Goal: Communication & Community: Answer question/provide support

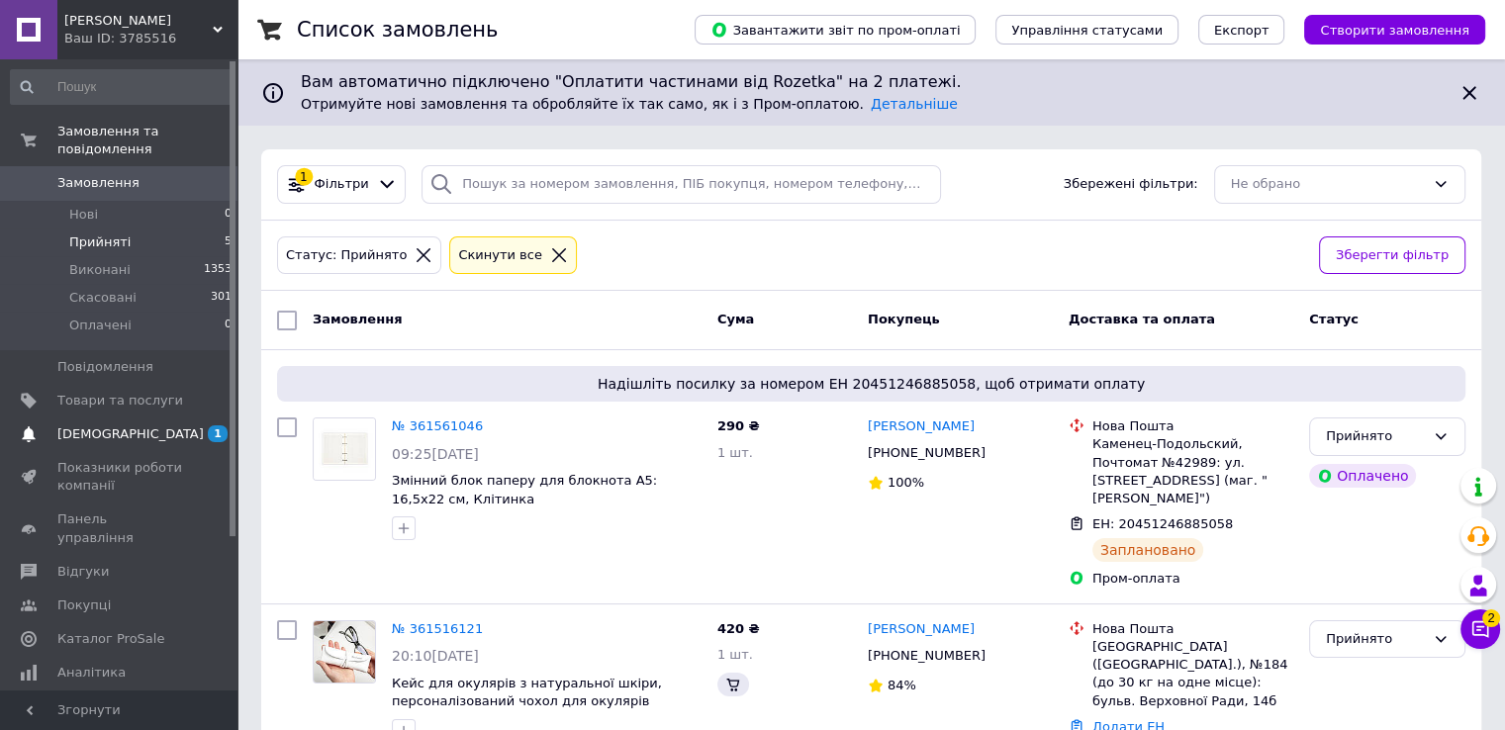
click at [179, 425] on span "[DEMOGRAPHIC_DATA]" at bounding box center [120, 434] width 126 height 18
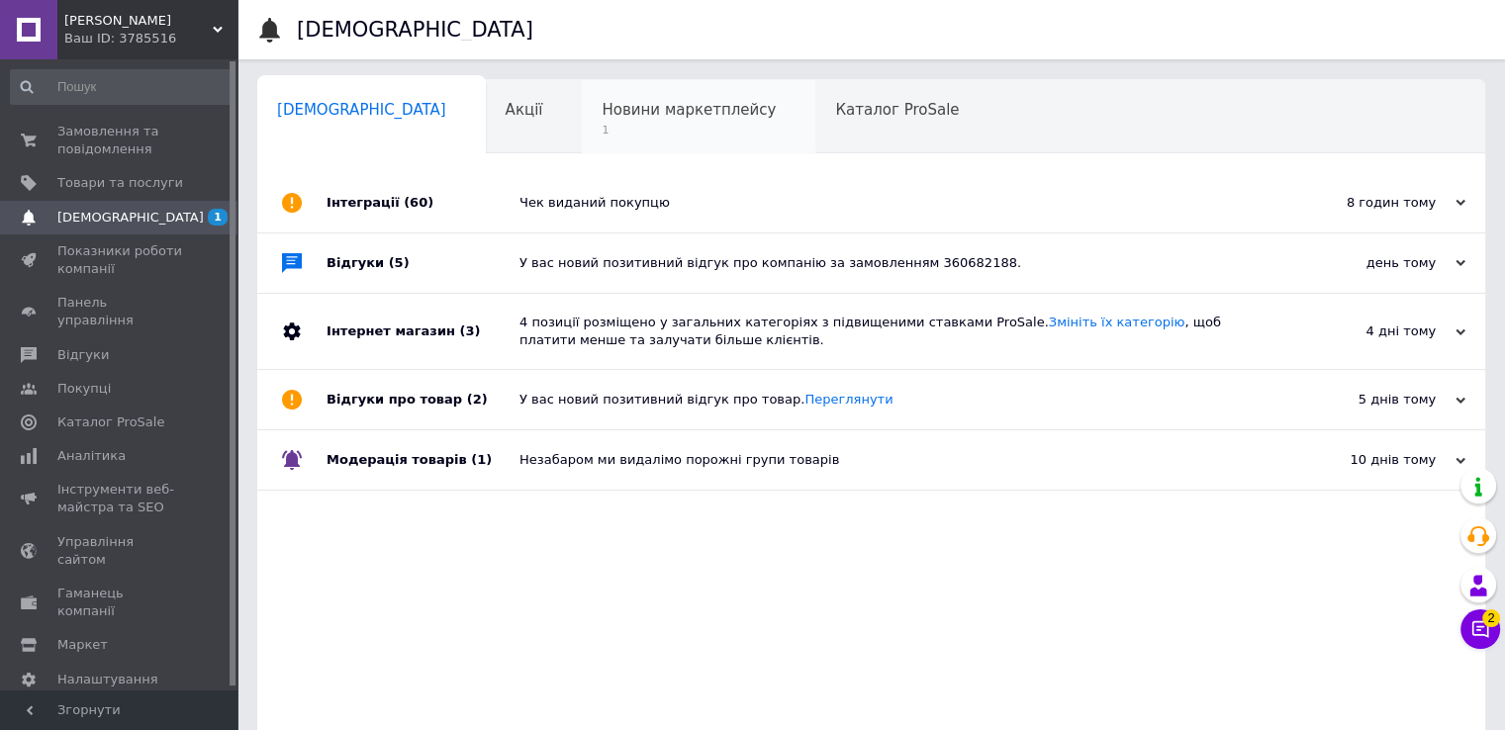
click at [602, 124] on span "1" at bounding box center [689, 130] width 174 height 15
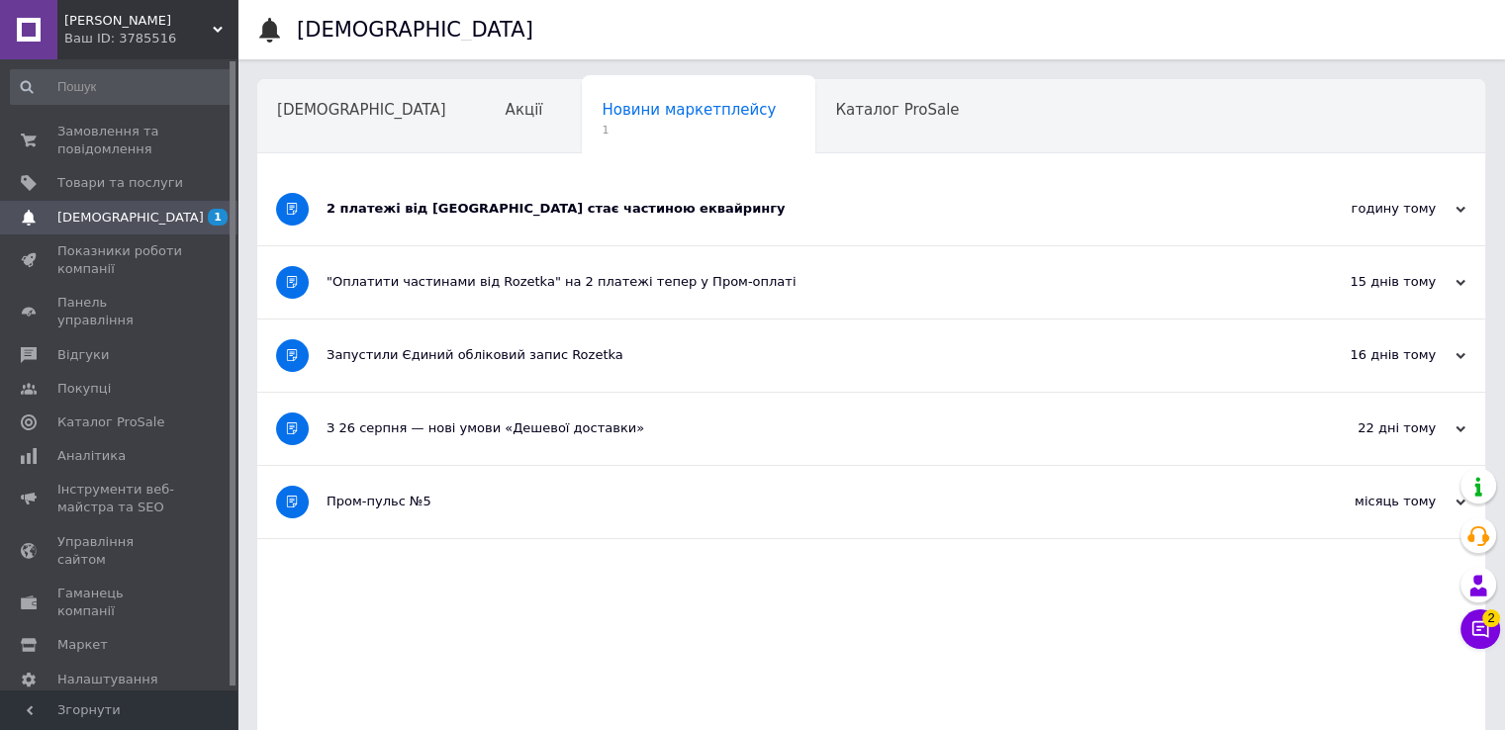
click at [846, 201] on div "2 платежі від [GEOGRAPHIC_DATA] стає частиною еквайрингу" at bounding box center [797, 209] width 941 height 18
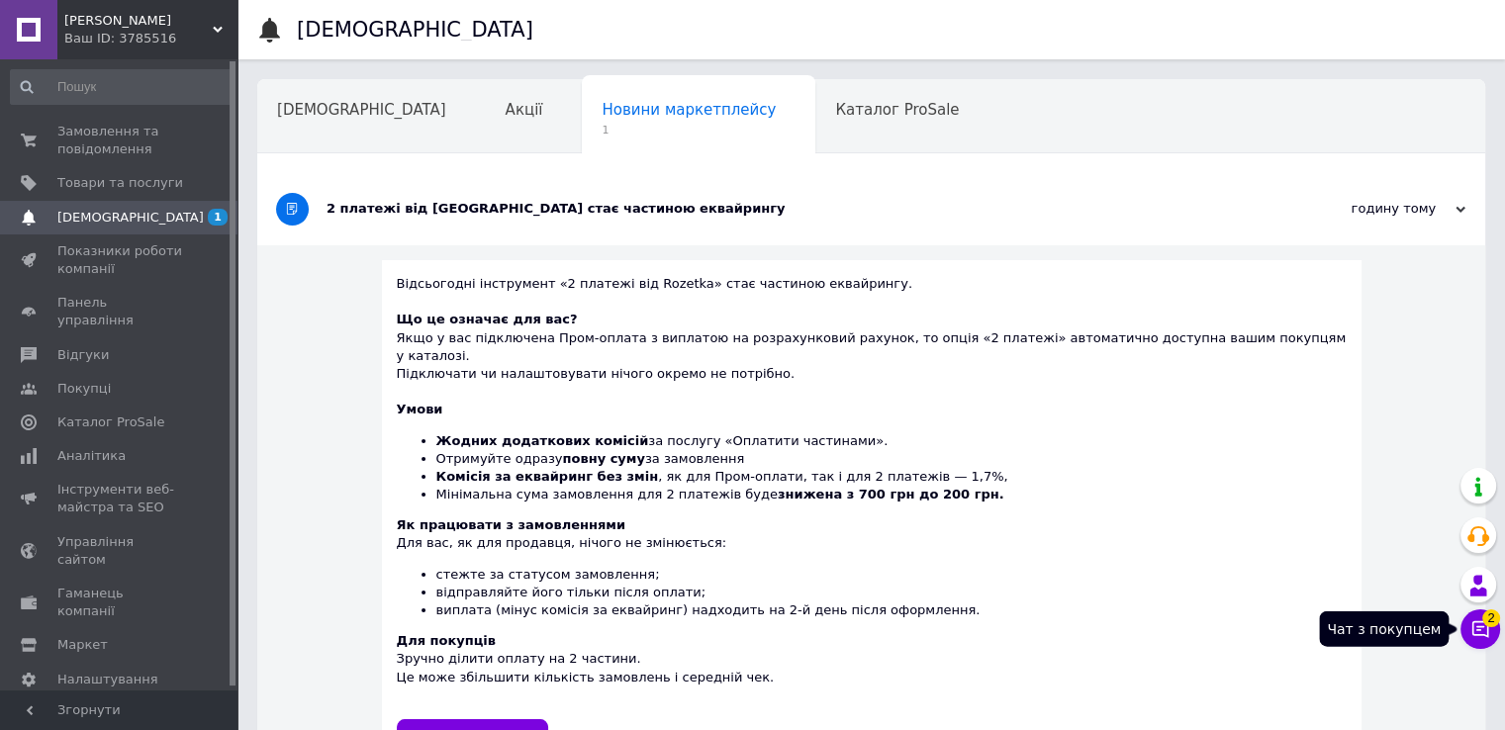
click at [1472, 630] on icon at bounding box center [1480, 629] width 17 height 17
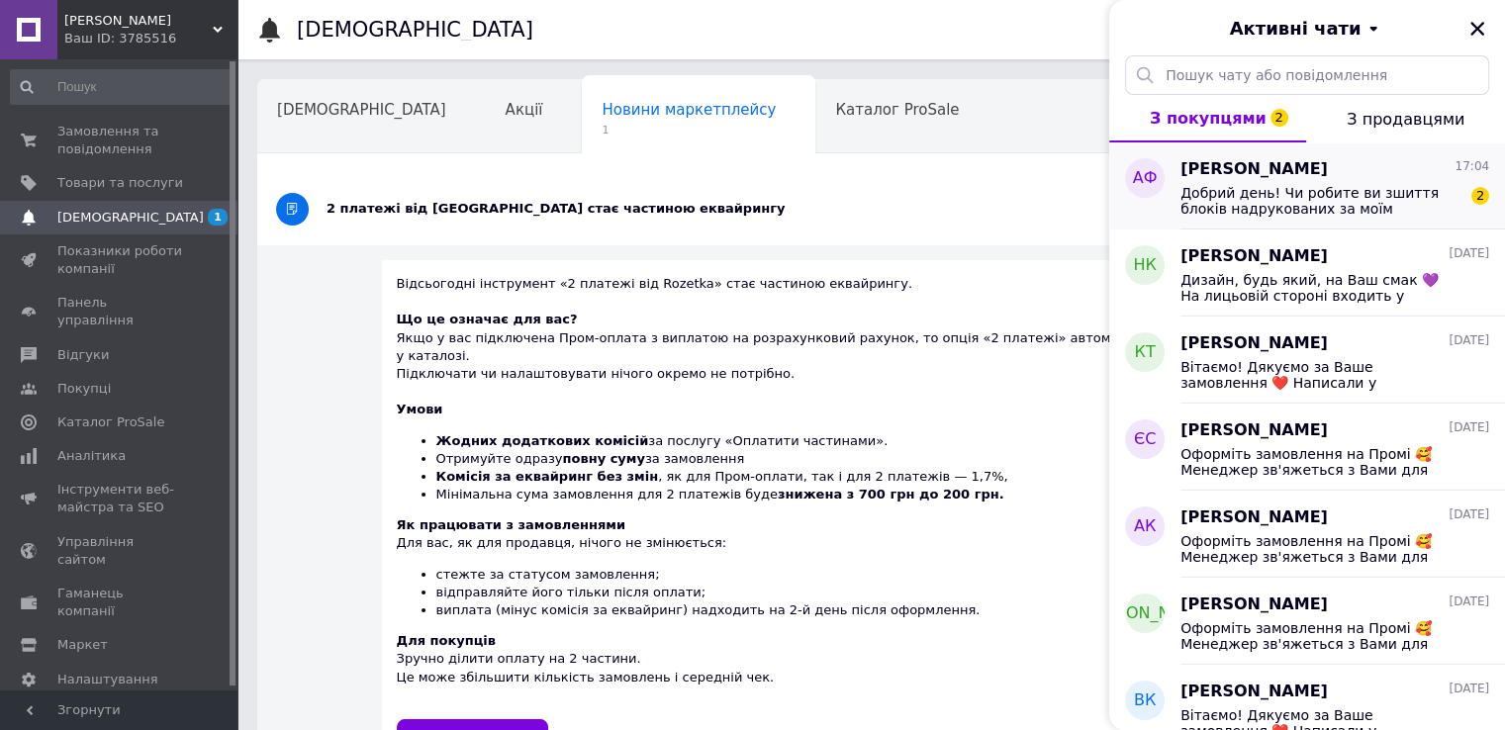
click at [1349, 200] on span "Добрий день! Чи робите ви зшиття блоків надрукованих за моїм дизайном ?" at bounding box center [1320, 201] width 281 height 32
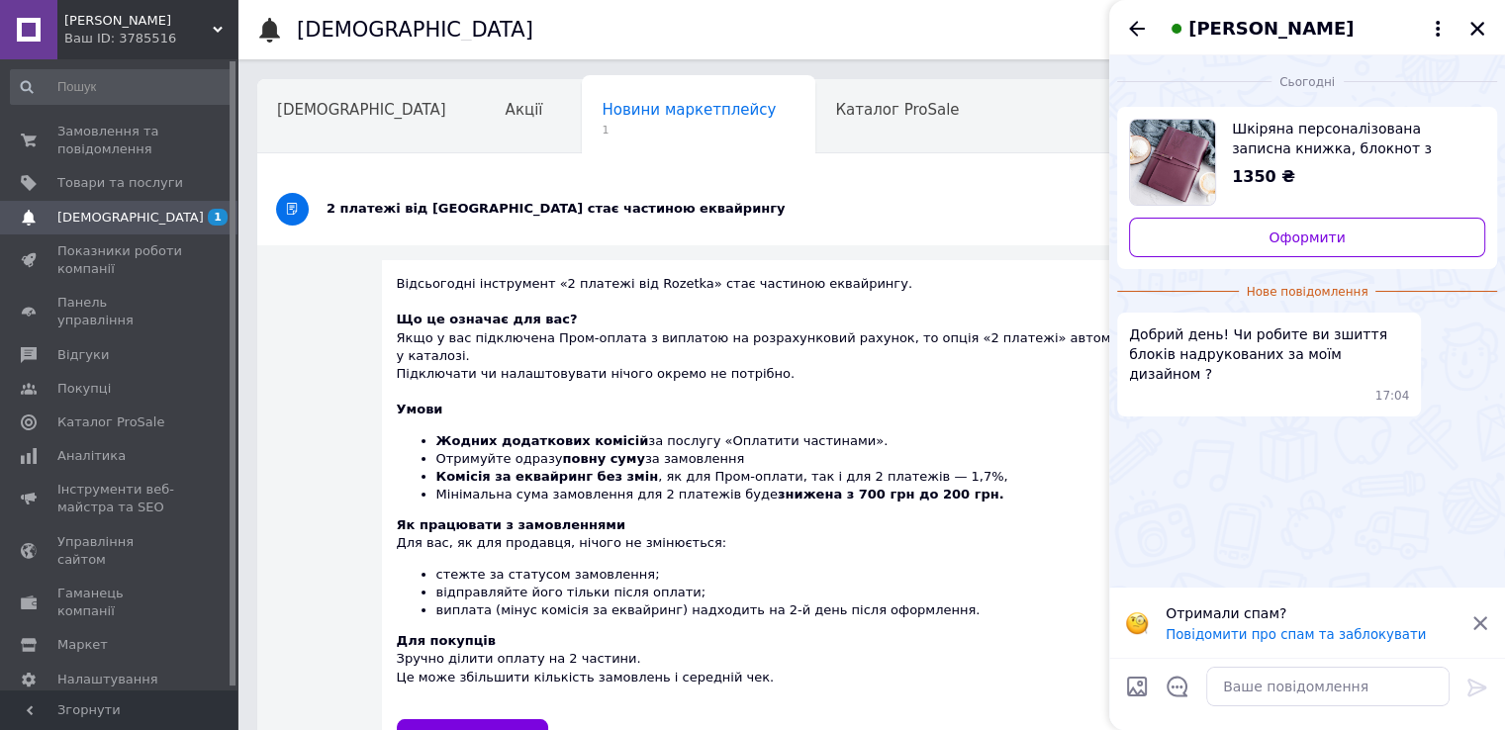
click at [1112, 17] on div "[PERSON_NAME]" at bounding box center [1307, 27] width 396 height 55
click at [1125, 26] on icon "Назад" at bounding box center [1137, 29] width 24 height 24
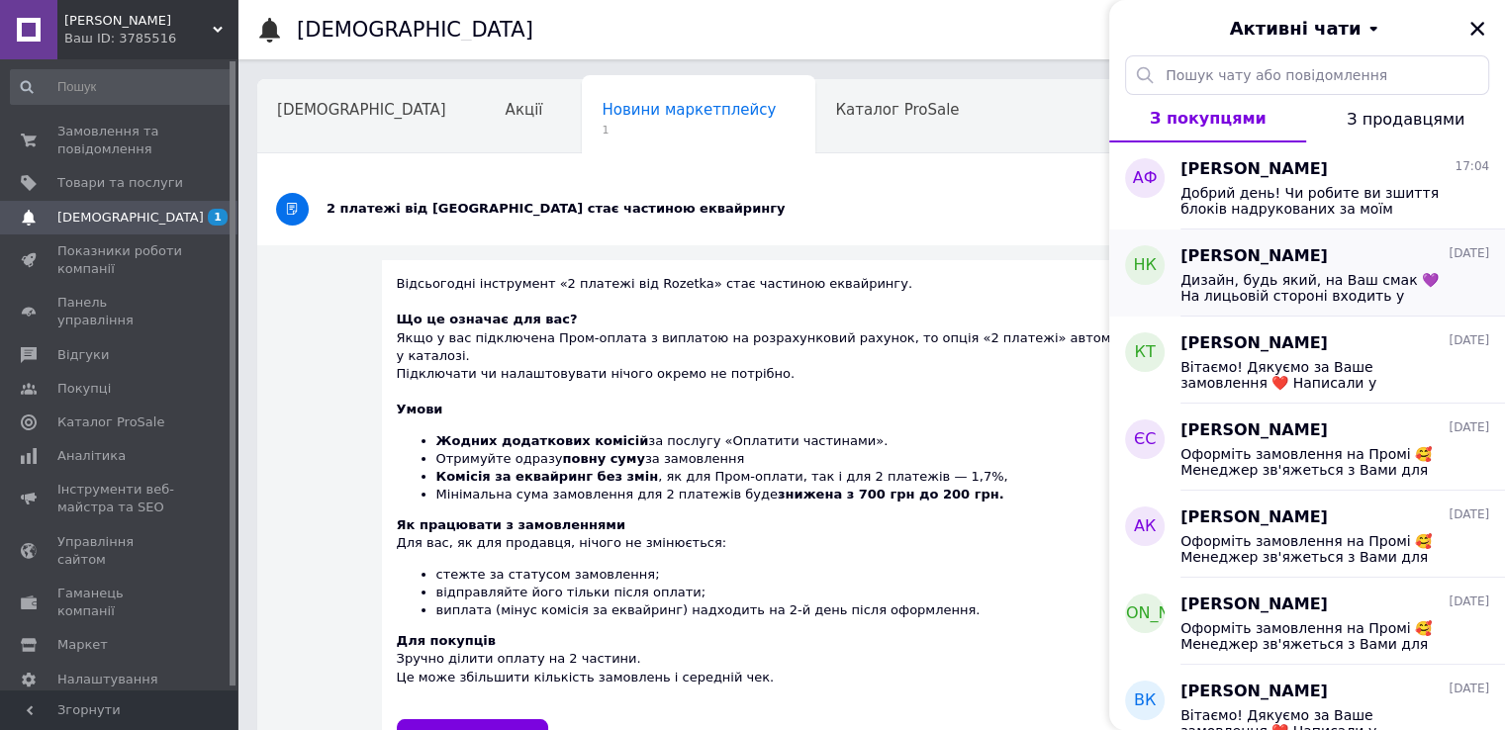
click at [1346, 278] on span "Дизайн, будь який, на Ваш смак 💜 На лицьовій стороні входить у вартість. Додати…" at bounding box center [1320, 288] width 281 height 32
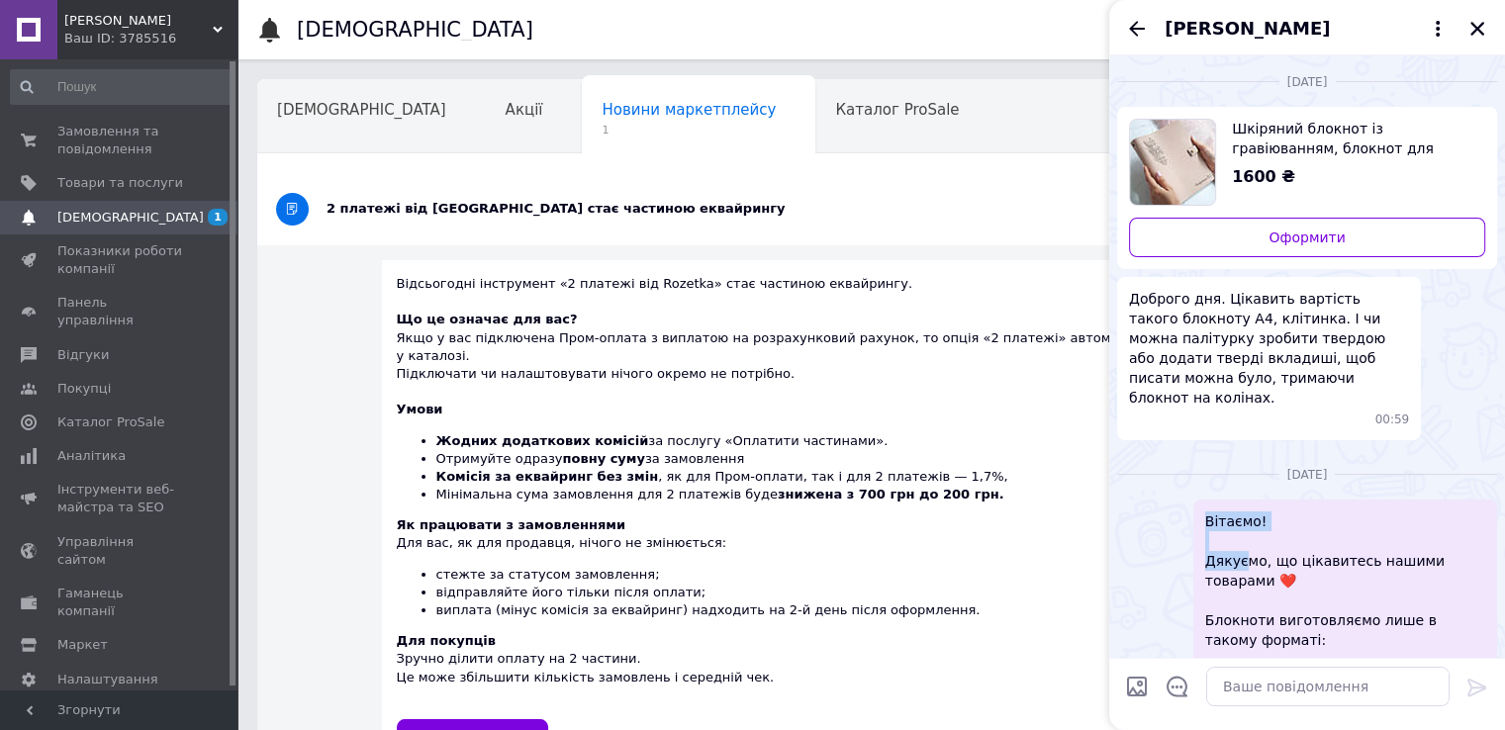
drag, startPoint x: 1208, startPoint y: 507, endPoint x: 1245, endPoint y: 551, distance: 57.6
click at [1245, 551] on span "Вітаємо! Дякуємо, що цікавитесь нашими товарами ❤️ Блокноти виготовляємо лише в…" at bounding box center [1345, 621] width 280 height 218
copy span "Вітаємо! Дякуємо, що цікавитесь нашими товарами ❤️"
click at [1127, 37] on icon "Назад" at bounding box center [1137, 29] width 24 height 24
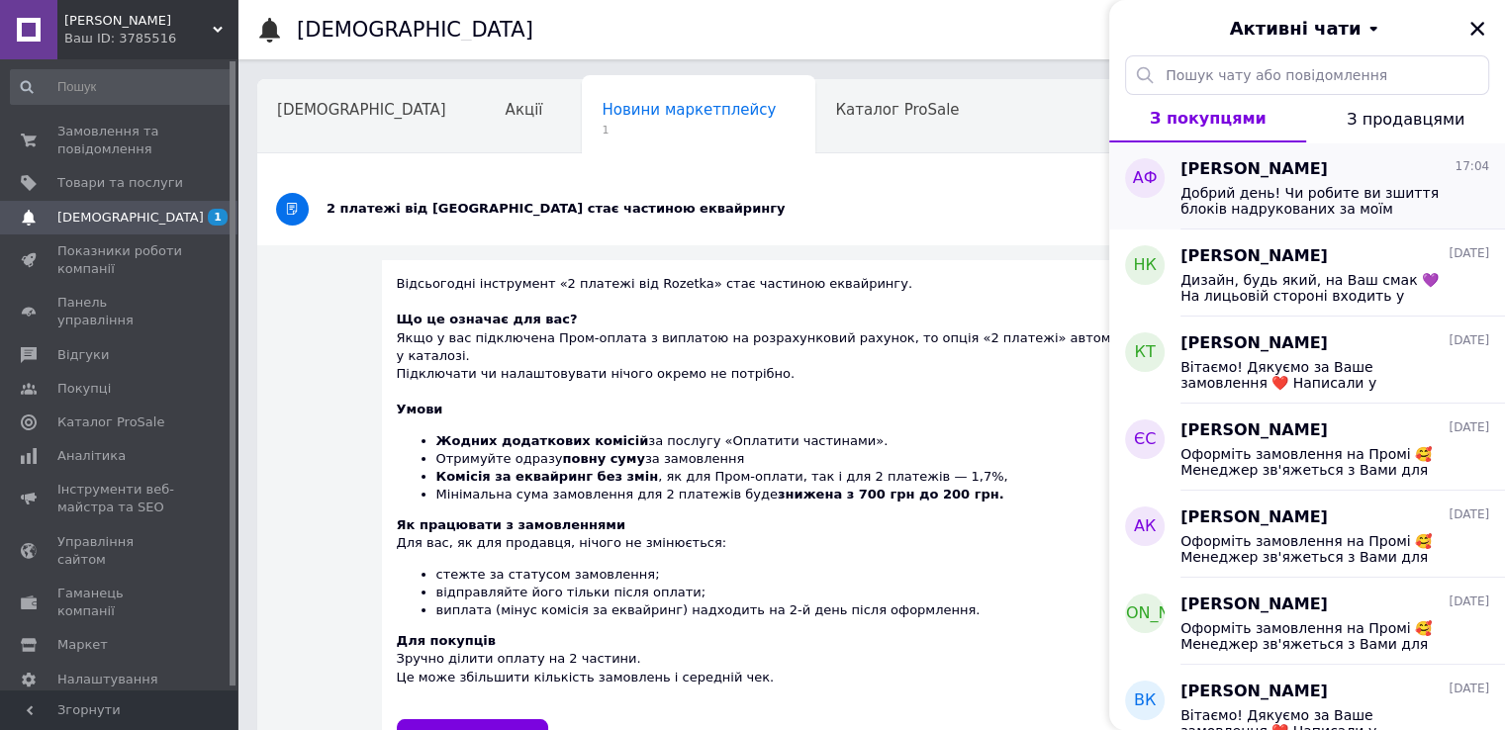
click at [1198, 199] on span "Добрий день! Чи робите ви зшиття блоків надрукованих за моїм дизайном ?" at bounding box center [1320, 201] width 281 height 32
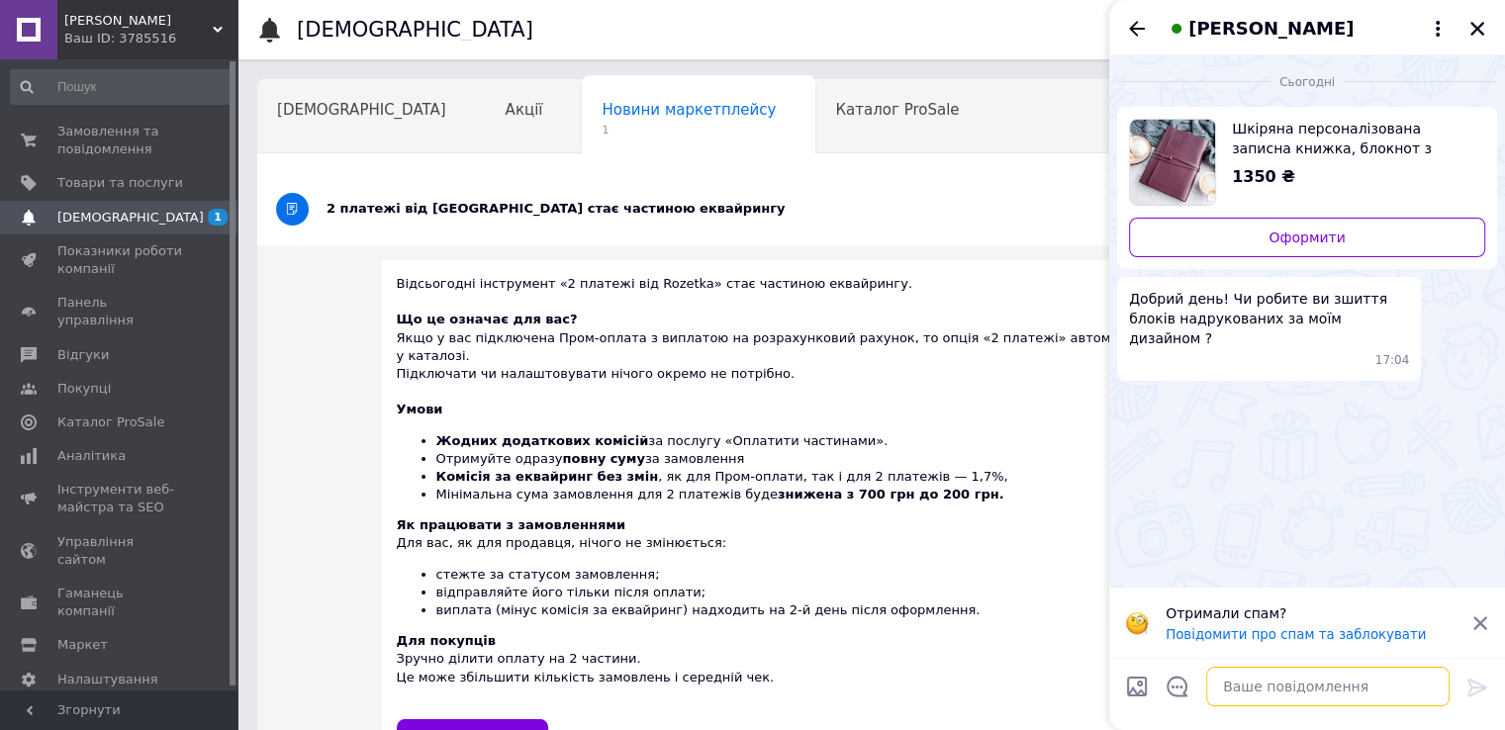
click at [1297, 673] on textarea at bounding box center [1327, 687] width 243 height 40
paste textarea "Вітаємо! Дякуємо, що цікавитесь нашими товарами ❤️"
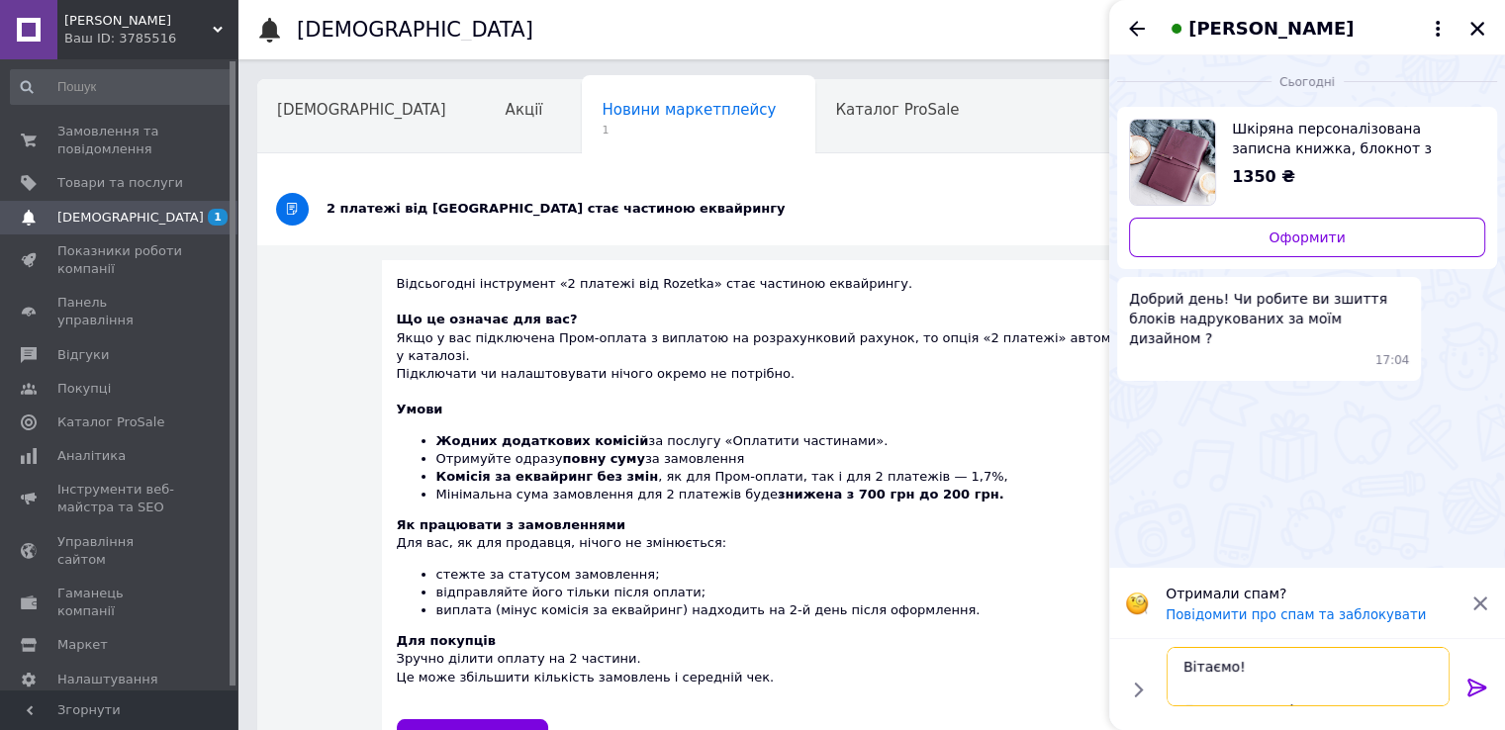
click at [1255, 686] on textarea "Вітаємо! Дякуємо, що цікавитесь нашими товарами ❤️" at bounding box center [1308, 676] width 283 height 59
click at [1283, 686] on textarea "Вітаємо! Дякуємо, що цікавитесь нашими товарами ❤️" at bounding box center [1308, 676] width 283 height 59
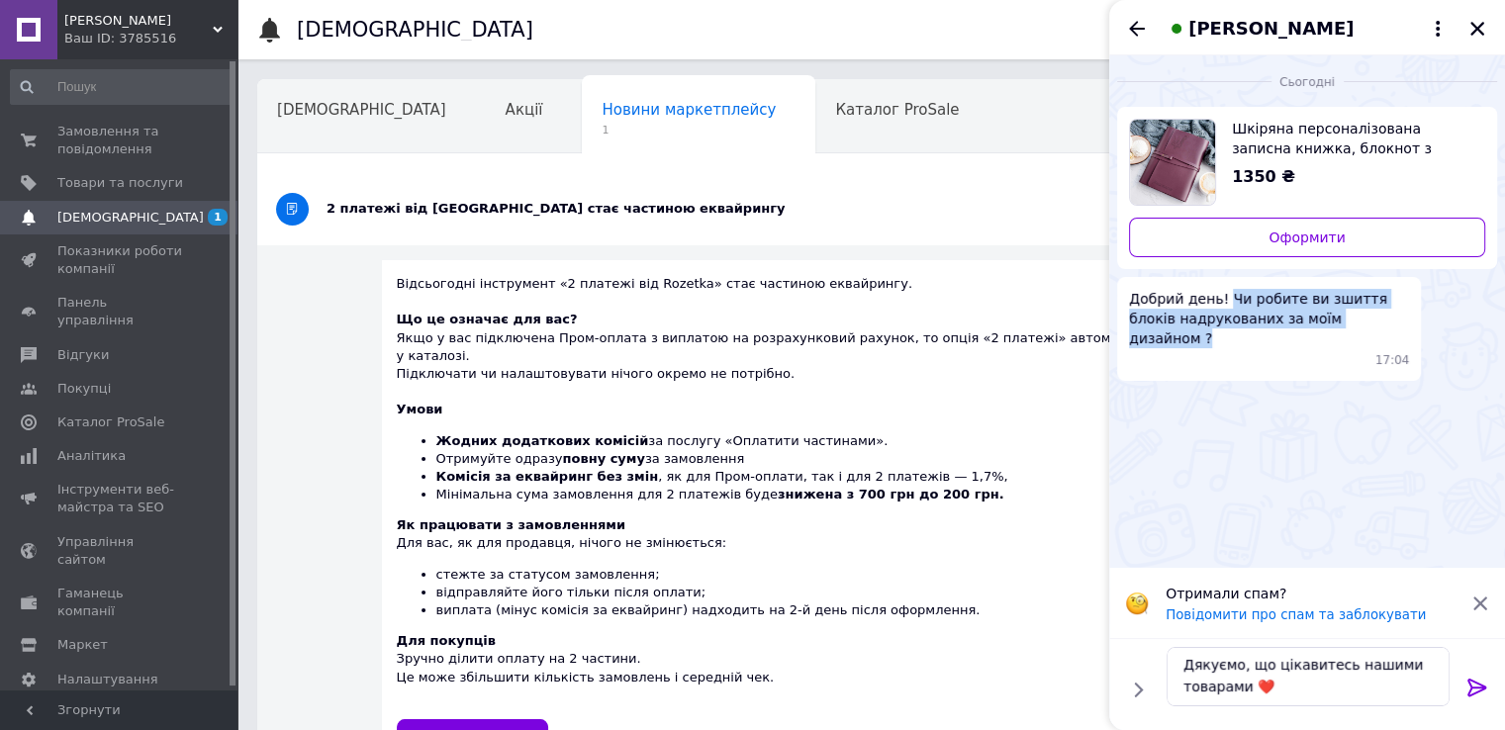
drag, startPoint x: 1219, startPoint y: 296, endPoint x: 1350, endPoint y: 328, distance: 134.4
click at [1350, 328] on span "Добрий день! Чи робите ви зшиття блоків надрукованих за моїм дизайном ?" at bounding box center [1269, 318] width 280 height 59
copy span "Чи робите ви зшиття блоків надрукованих за моїм дизайном ?"
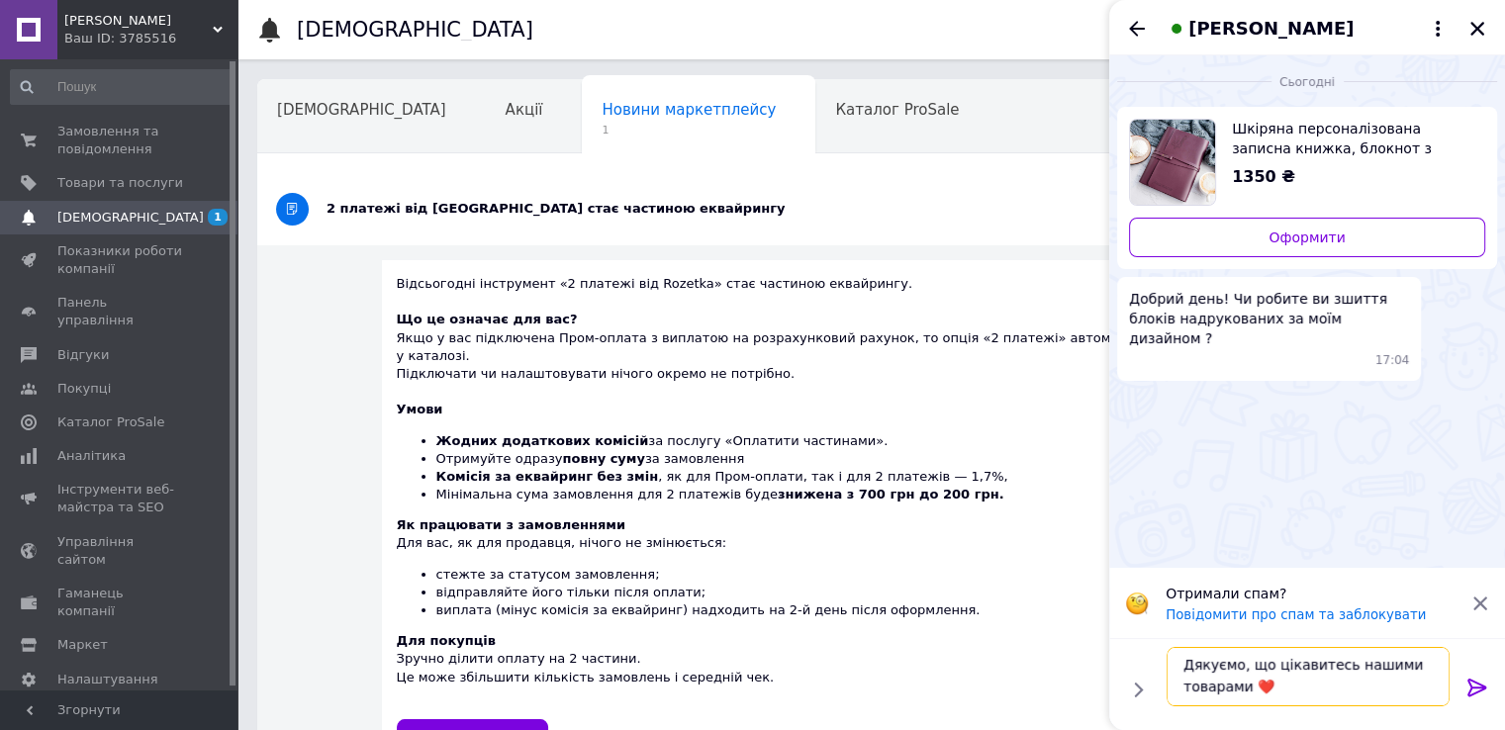
click at [1227, 681] on textarea "Вітаємо! Дякуємо, що цікавитесь нашими товарами ❤️" at bounding box center [1308, 676] width 283 height 59
drag, startPoint x: 1187, startPoint y: 658, endPoint x: 1201, endPoint y: 660, distance: 14.0
click at [1184, 650] on textarea "Вітаємо! Дякуємо, що цікавитесь нашими товарами ❤️" at bounding box center [1308, 676] width 283 height 59
paste textarea "за запитання 💜 На жаль, ми не надаємо послугу зшиття блоків, надрукованих за ін…"
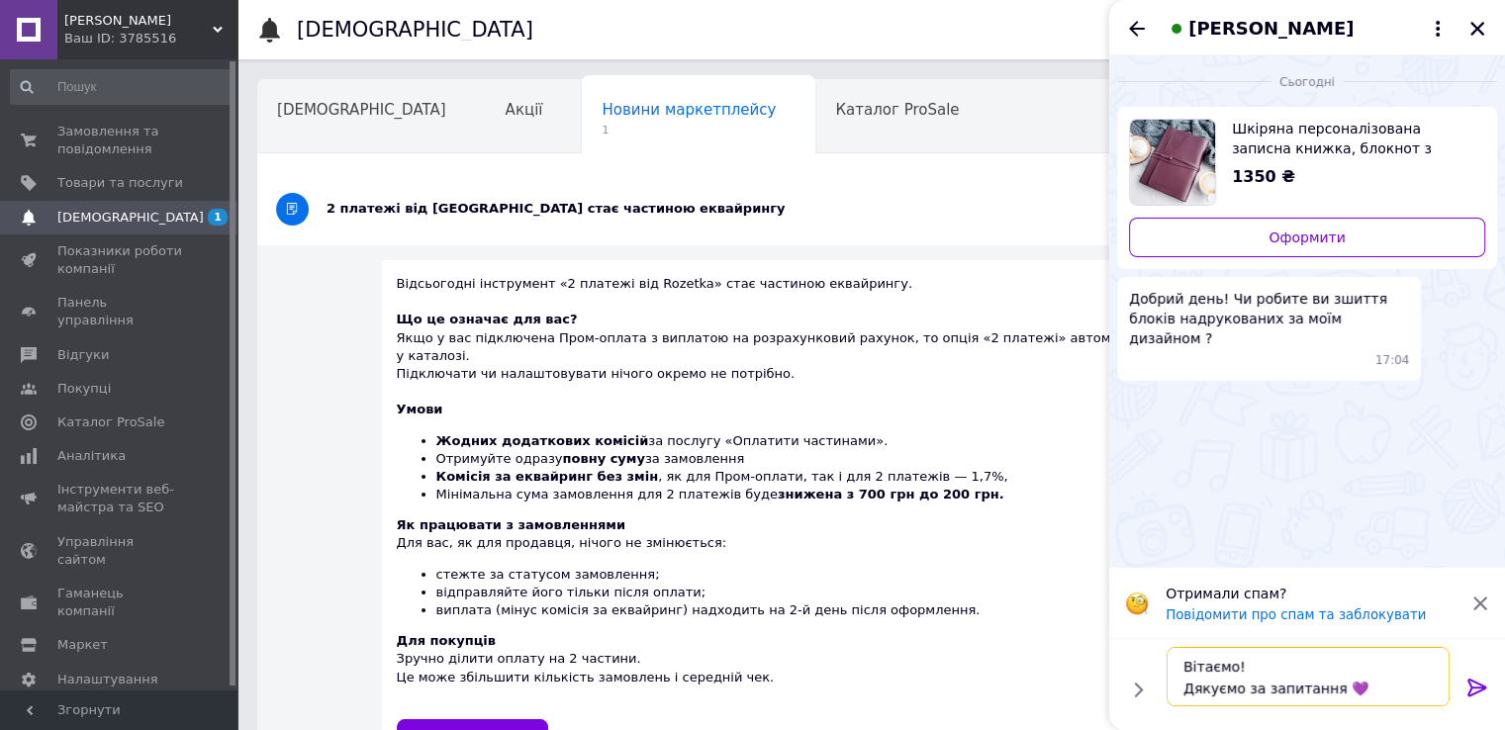
scroll to position [13, 0]
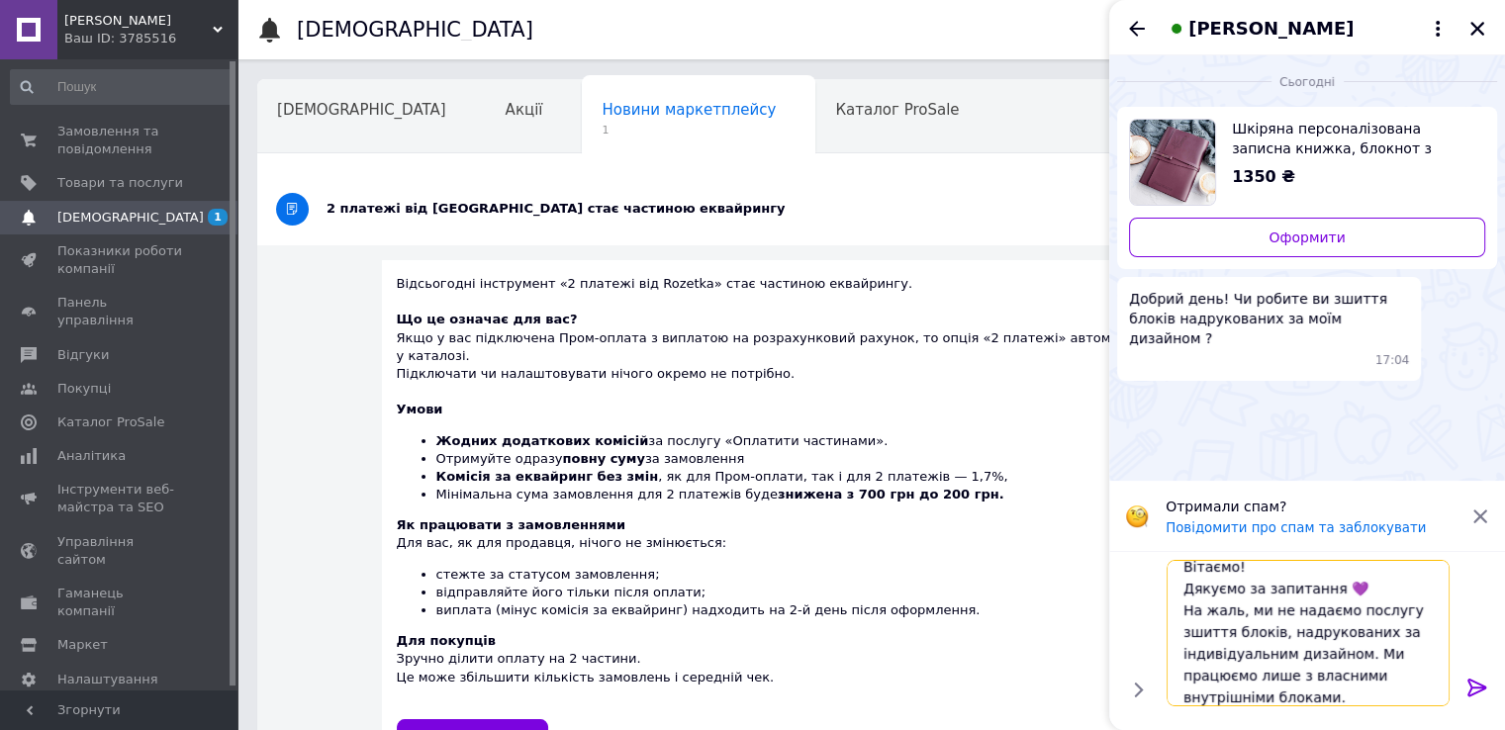
drag, startPoint x: 1250, startPoint y: 609, endPoint x: 1179, endPoint y: 609, distance: 70.3
click at [1179, 609] on textarea "Вітаємо! Дякуємо за запитання 💜 На жаль, ми не надаємо послугу зшиття блоків, н…" at bounding box center [1308, 633] width 283 height 146
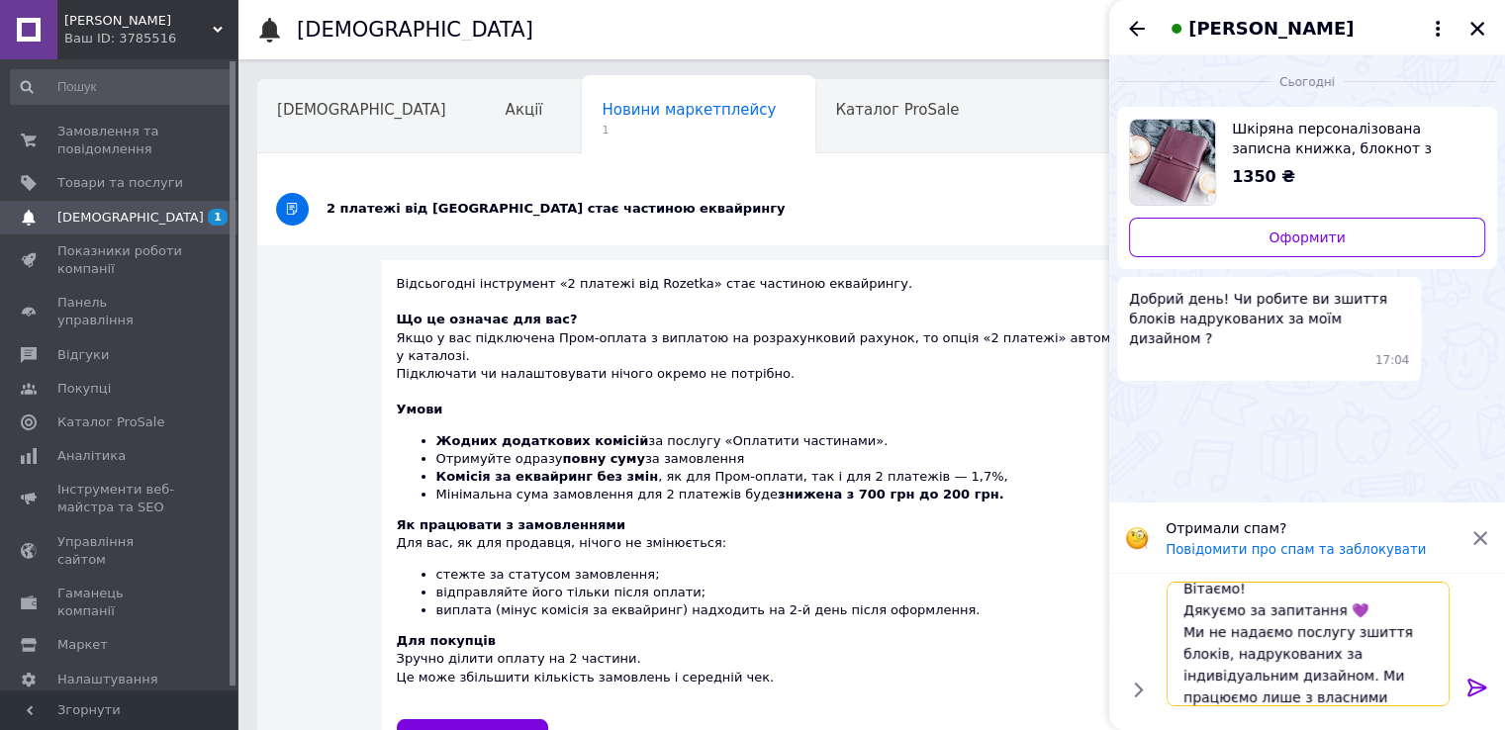
scroll to position [1, 0]
click at [1365, 616] on textarea "Вітаємо! Дякуємо за запитання 💜 Ми не надаємо послугу зшиття блоків, надрукован…" at bounding box center [1308, 644] width 283 height 125
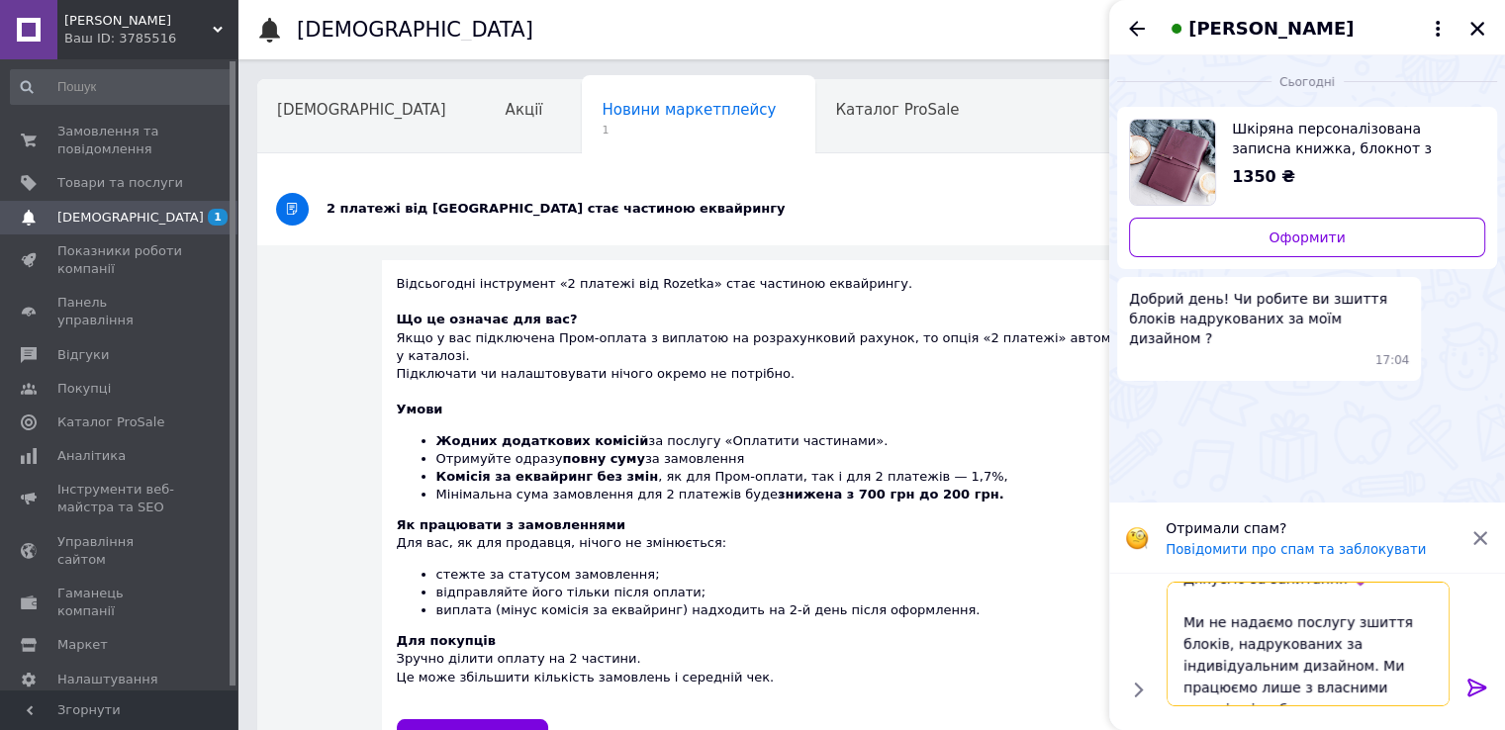
drag, startPoint x: 1238, startPoint y: 666, endPoint x: 1181, endPoint y: 647, distance: 59.5
click at [1181, 647] on textarea "Вітаємо! Дякуємо за запитання 💜 Ми не надаємо послугу зшиття блоків, надрукован…" at bounding box center [1308, 644] width 283 height 125
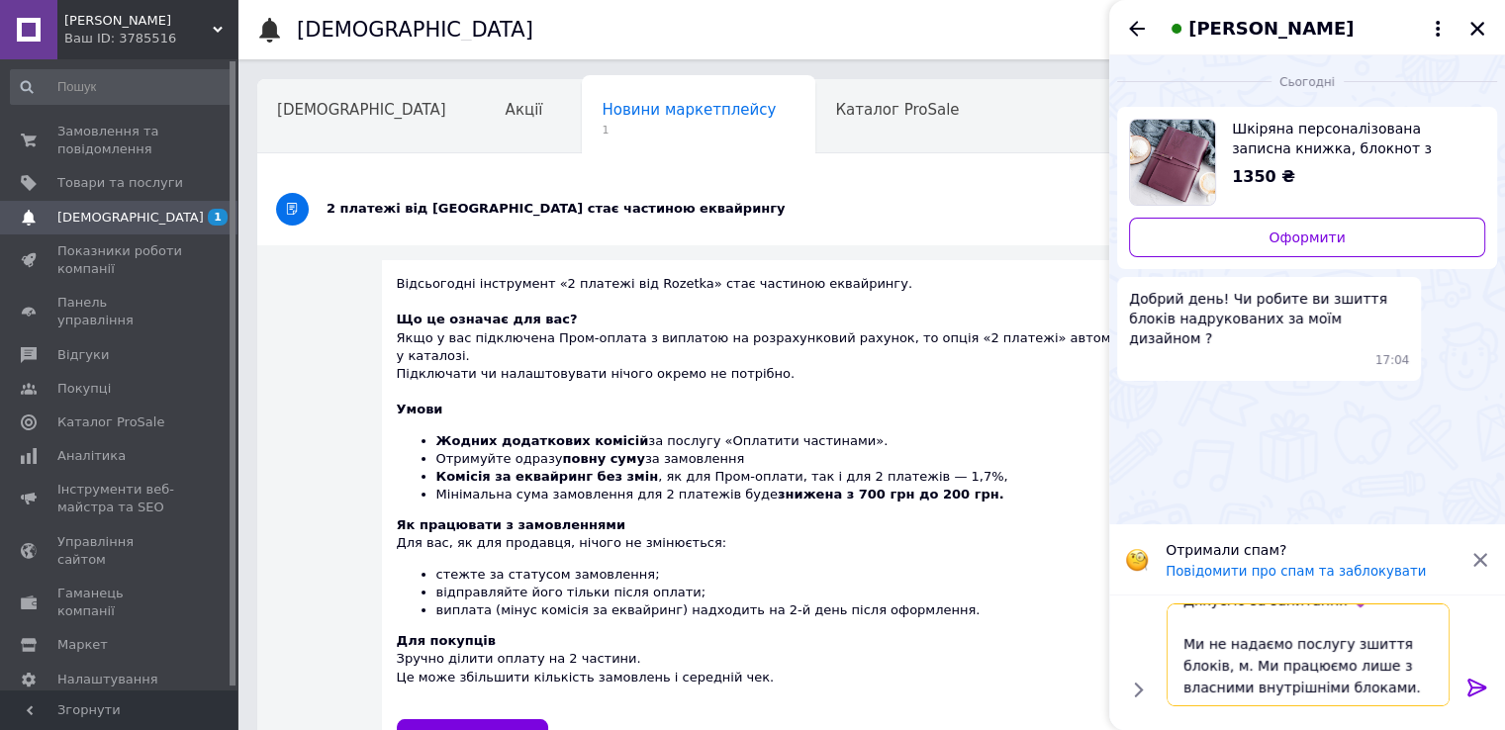
scroll to position [23, 0]
click at [1200, 690] on textarea "Вітаємо! Дякуємо за запитання 💜 Ми не надаємо послугу зшиття блоків, м. Ми прац…" at bounding box center [1308, 655] width 283 height 103
click at [1438, 666] on textarea "Вітаємо! Дякуємо за запитання 💜 Ми не надаємо послугу зшиття блоків, Ми працюєм…" at bounding box center [1308, 655] width 283 height 103
click at [1375, 695] on textarea "Вітаємо! Дякуємо за запитання 💜 Ми не надаємо послугу зшиття блоків. Ми працюєм…" at bounding box center [1308, 655] width 283 height 103
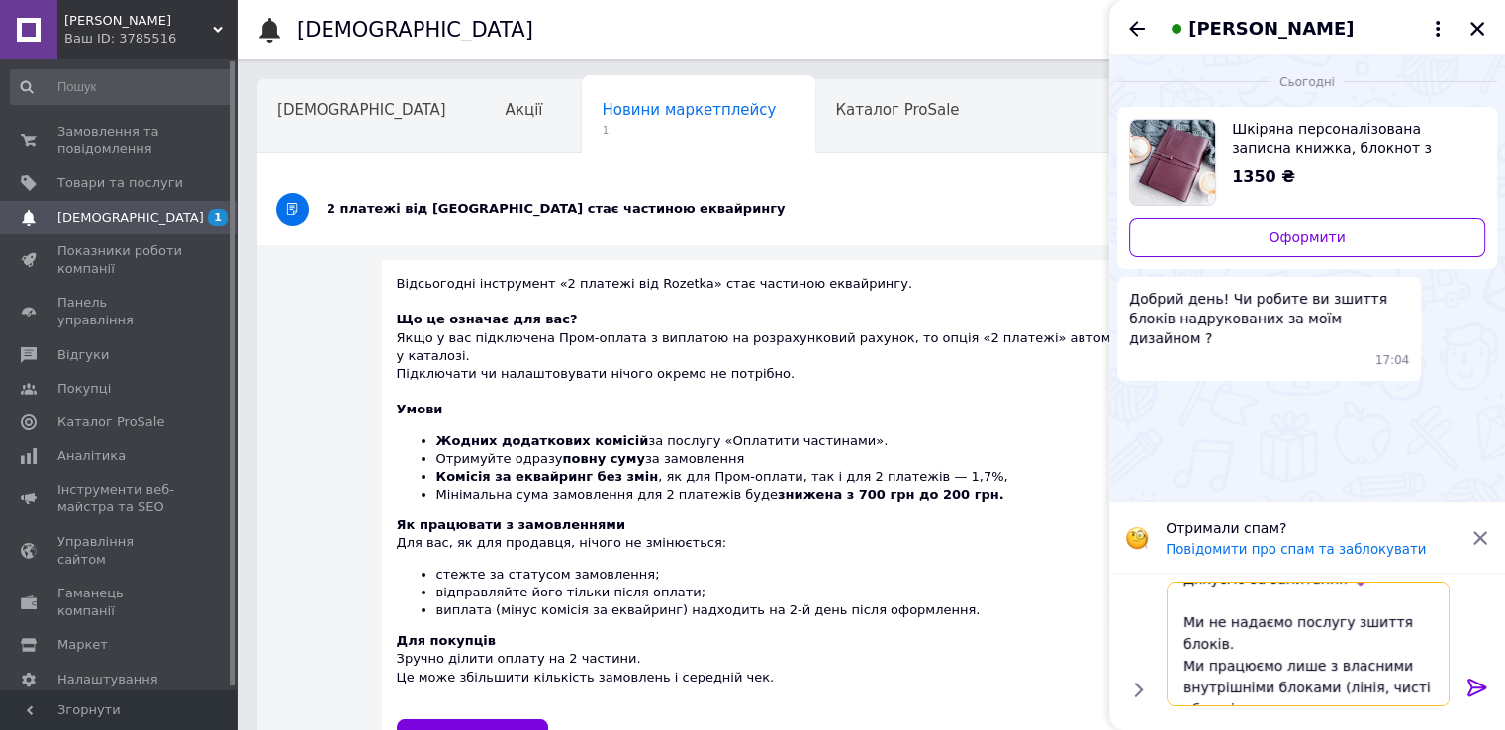
type textarea "Вітаємо! Дякуємо за запитання 💜 Ми не надаємо послугу зшиття блоків. Ми працюєм…"
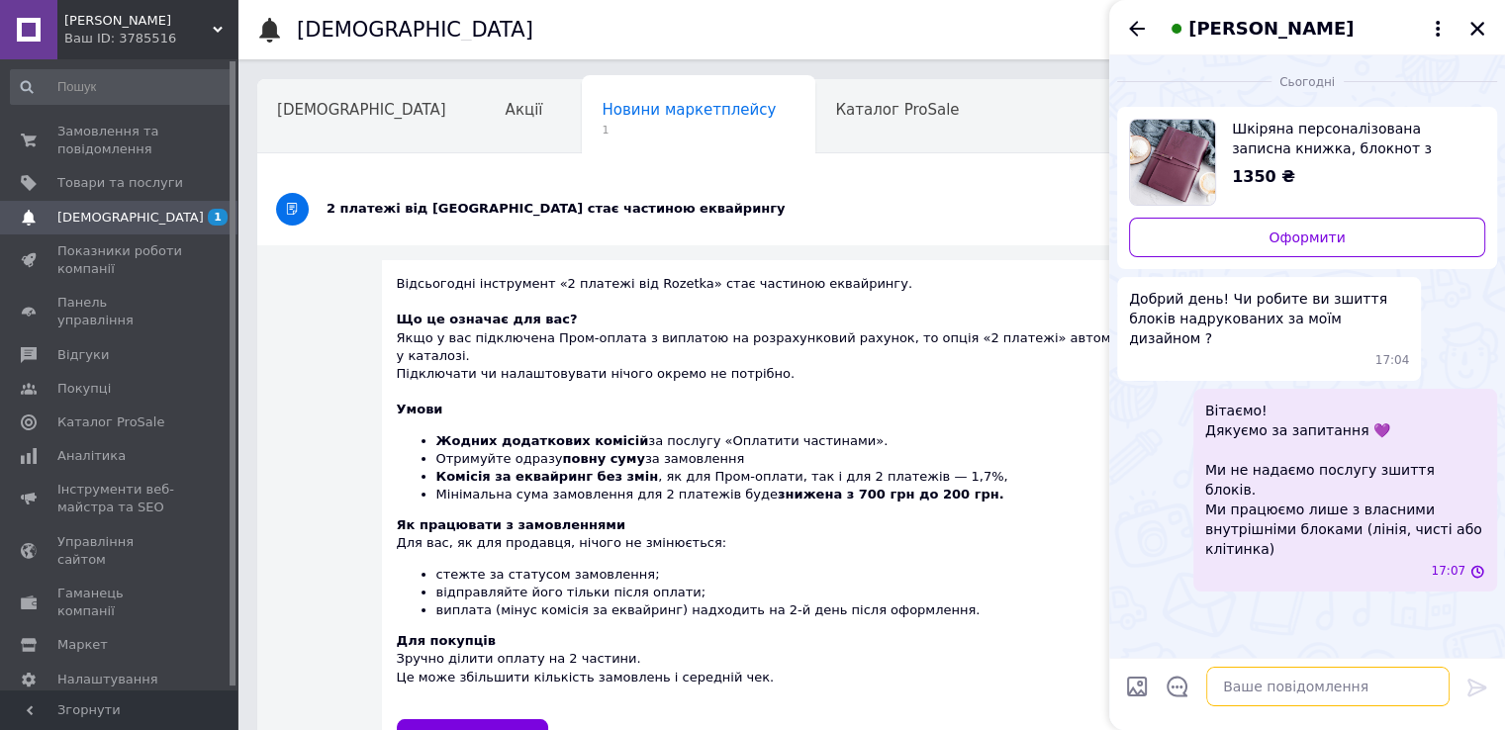
scroll to position [0, 0]
click at [1465, 34] on button "Закрити" at bounding box center [1477, 29] width 24 height 24
